Goal: Obtain resource: Download file/media

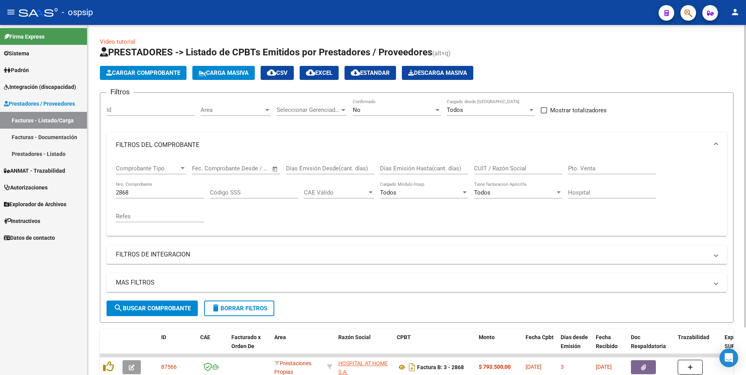
scroll to position [55, 0]
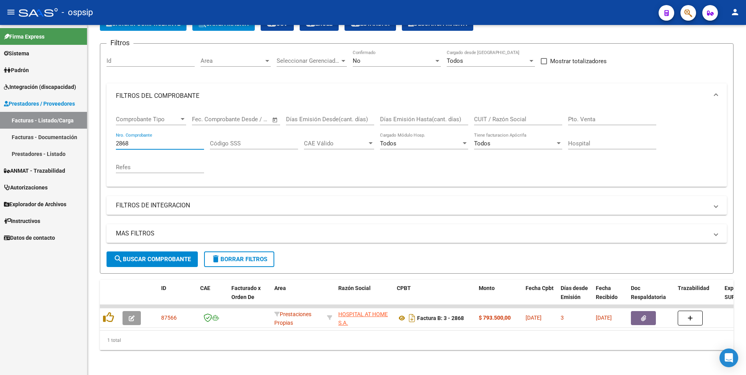
drag, startPoint x: 139, startPoint y: 135, endPoint x: 68, endPoint y: 137, distance: 71.1
click at [68, 137] on mat-sidenav-container "Firma Express Sistema Usuarios Todos los Usuarios [PERSON_NAME] Afiliados Empad…" at bounding box center [373, 200] width 746 height 350
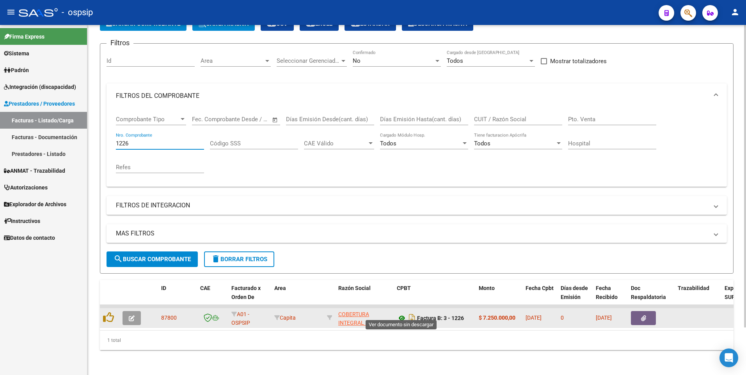
click at [402, 315] on icon at bounding box center [402, 318] width 10 height 9
click at [654, 311] on button "button" at bounding box center [643, 318] width 25 height 14
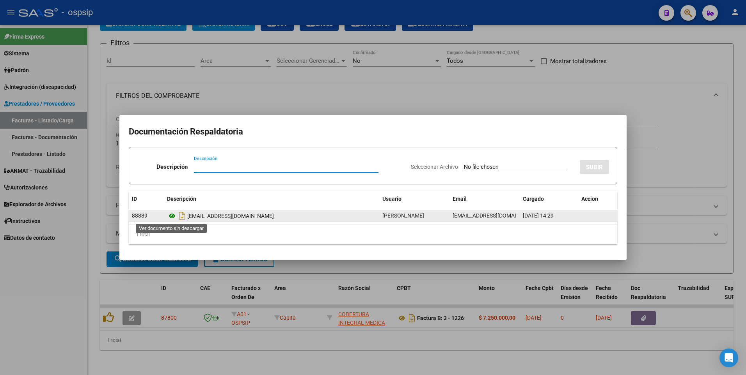
click at [172, 215] on icon at bounding box center [172, 216] width 10 height 9
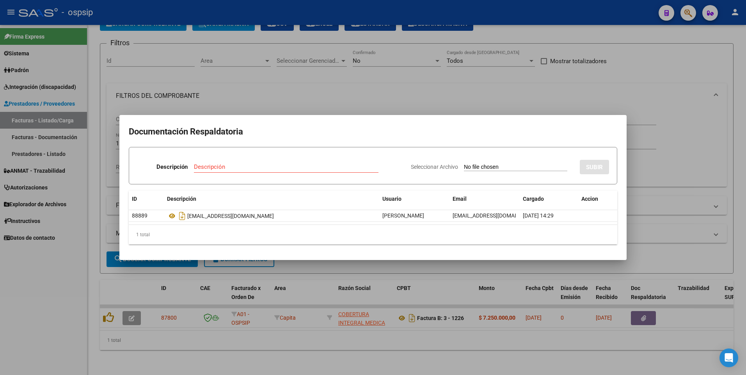
click at [269, 96] on div at bounding box center [373, 187] width 746 height 375
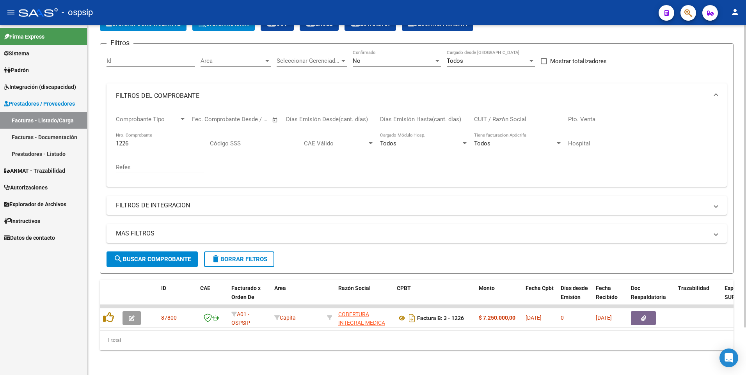
click at [138, 142] on div "1226 Nro. Comprobante" at bounding box center [160, 141] width 88 height 17
drag, startPoint x: 138, startPoint y: 141, endPoint x: 59, endPoint y: 158, distance: 81.1
click at [59, 158] on mat-sidenav-container "Firma Express Sistema Usuarios Todos los Usuarios [PERSON_NAME] Afiliados Empad…" at bounding box center [373, 200] width 746 height 350
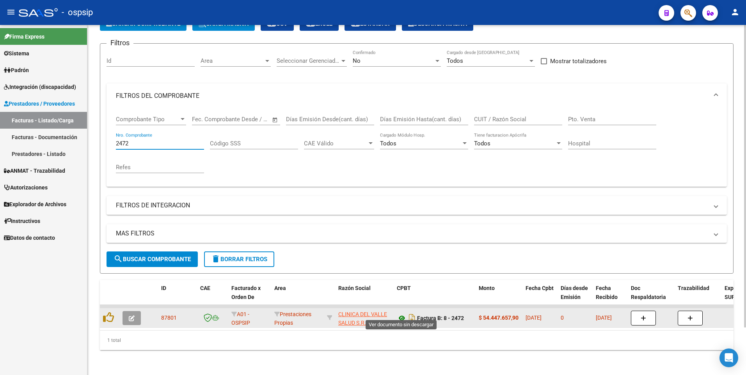
type input "2472"
click at [404, 314] on icon at bounding box center [402, 318] width 10 height 9
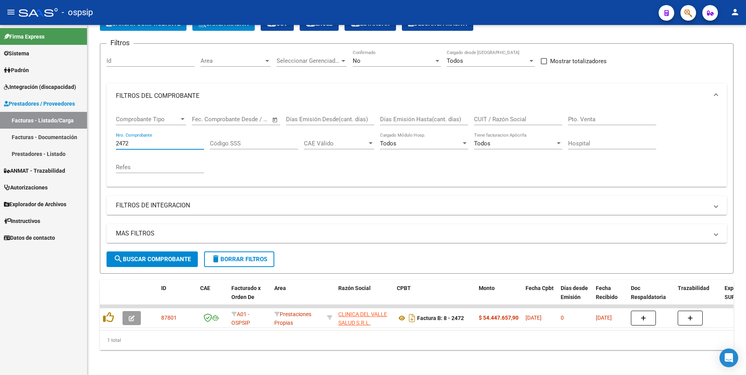
drag, startPoint x: 137, startPoint y: 140, endPoint x: 82, endPoint y: 144, distance: 55.2
click at [82, 144] on mat-sidenav-container "Firma Express Sistema Usuarios Todos los Usuarios [PERSON_NAME] Afiliados Empad…" at bounding box center [373, 200] width 746 height 350
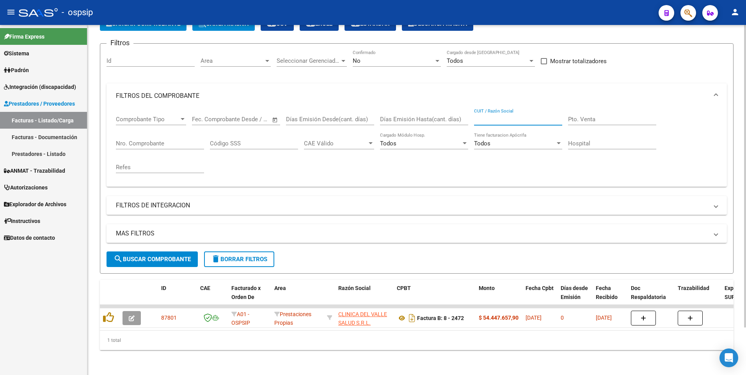
click at [503, 116] on input "CUIT / Razón Social" at bounding box center [518, 119] width 88 height 7
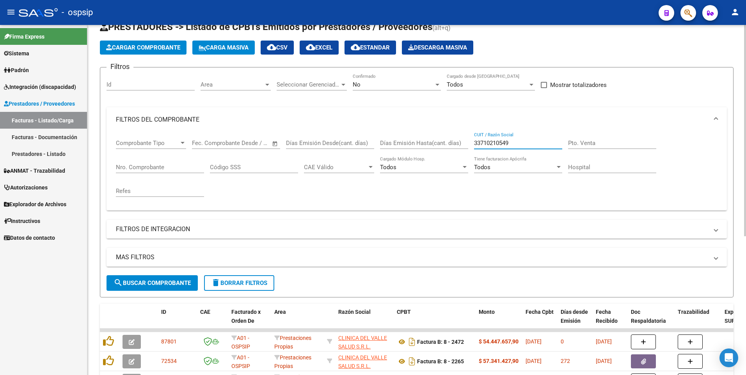
scroll to position [0, 0]
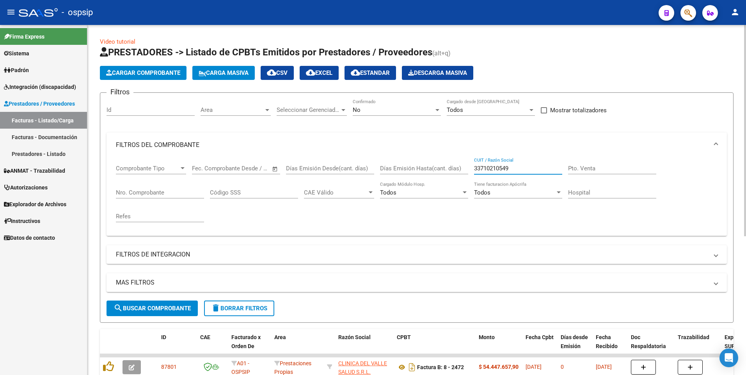
type input "33710210549"
click at [389, 107] on div "No" at bounding box center [393, 110] width 81 height 7
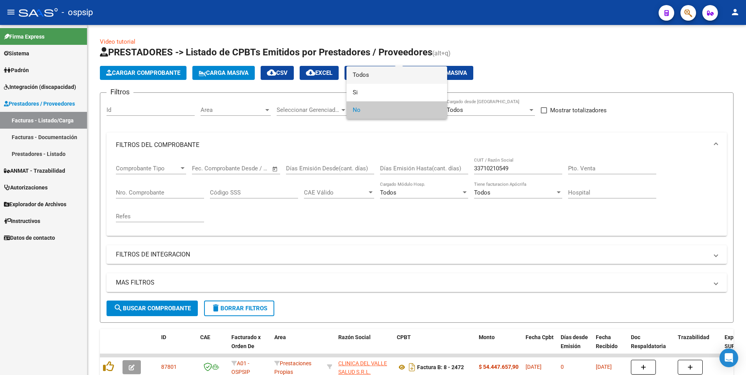
click at [378, 83] on span "Todos" at bounding box center [397, 75] width 88 height 18
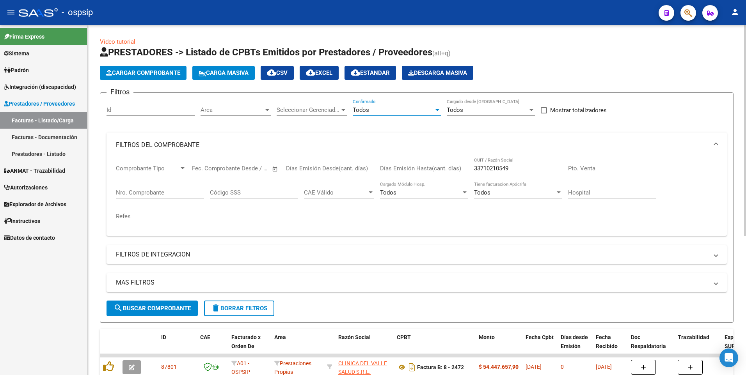
click at [138, 305] on button "search Buscar Comprobante" at bounding box center [152, 309] width 91 height 16
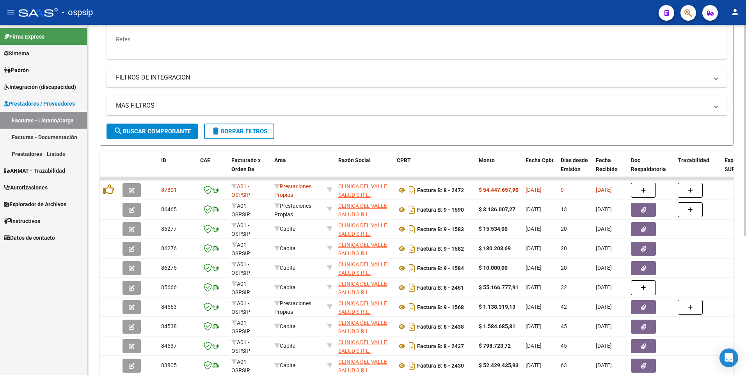
scroll to position [231, 0]
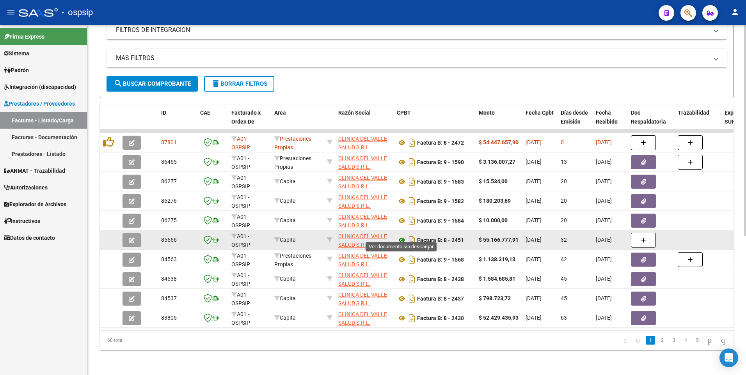
click at [402, 236] on icon at bounding box center [402, 240] width 10 height 9
